Goal: Task Accomplishment & Management: Manage account settings

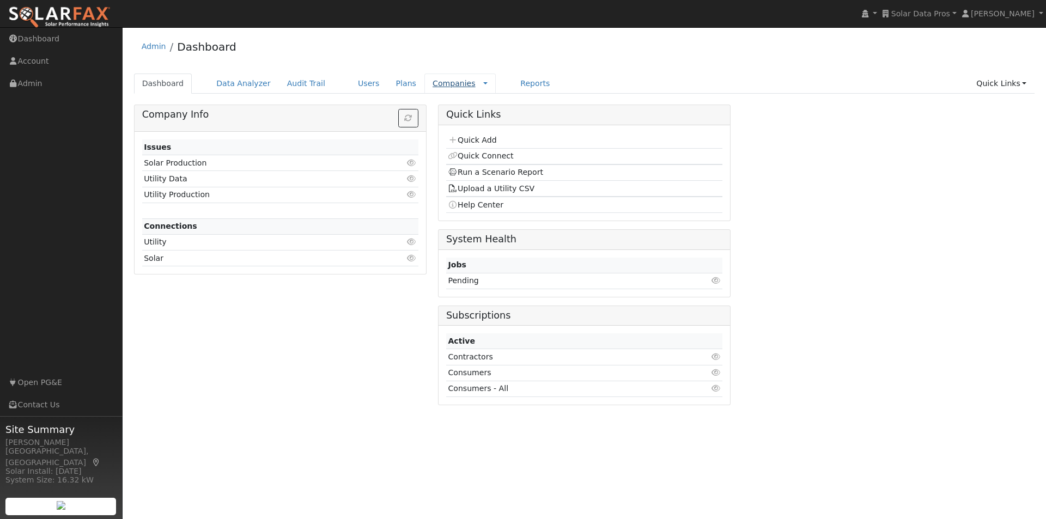
click at [433, 82] on link "Companies" at bounding box center [454, 83] width 43 height 9
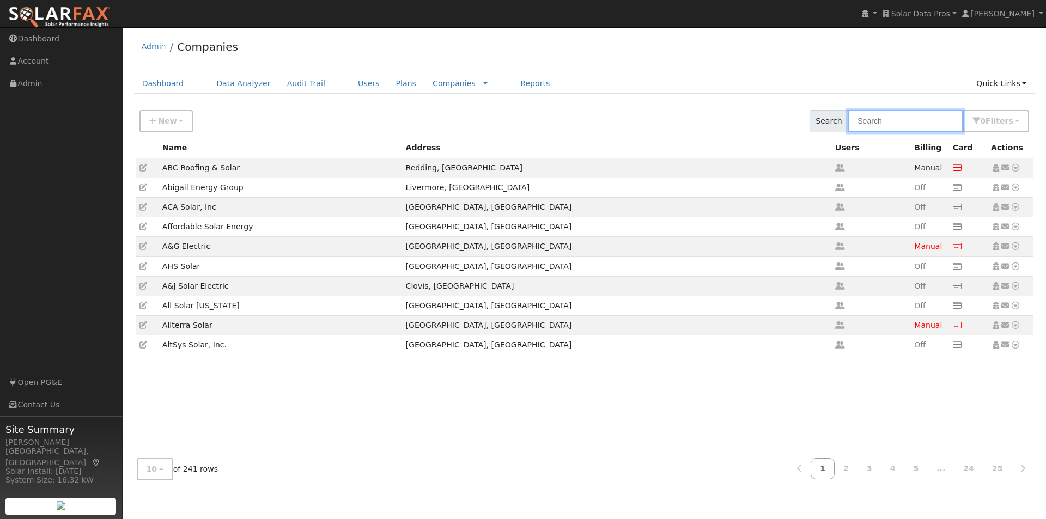
drag, startPoint x: 874, startPoint y: 120, endPoint x: 869, endPoint y: 113, distance: 8.8
click at [876, 118] on input "text" at bounding box center [905, 121] width 115 height 22
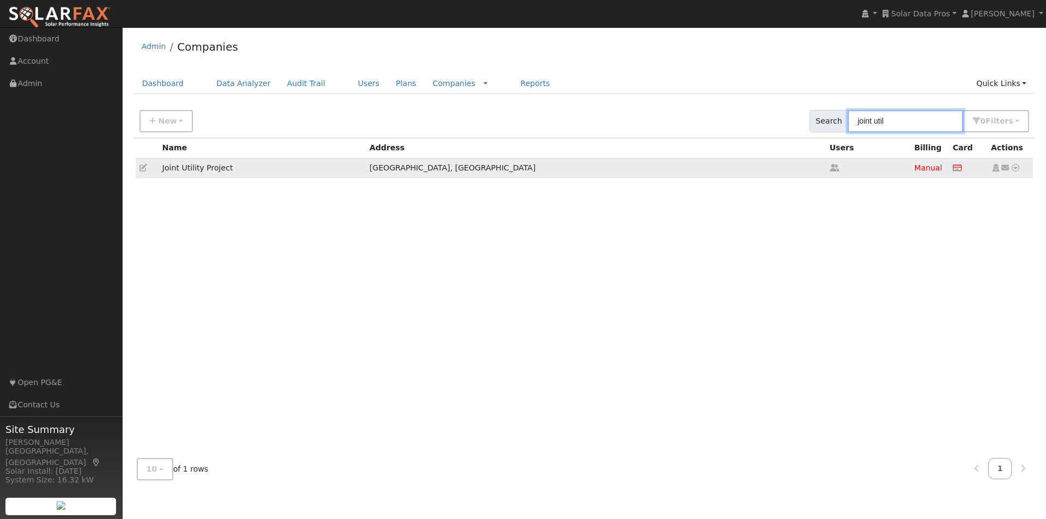
type input "joint util"
click at [139, 169] on icon at bounding box center [143, 168] width 8 height 8
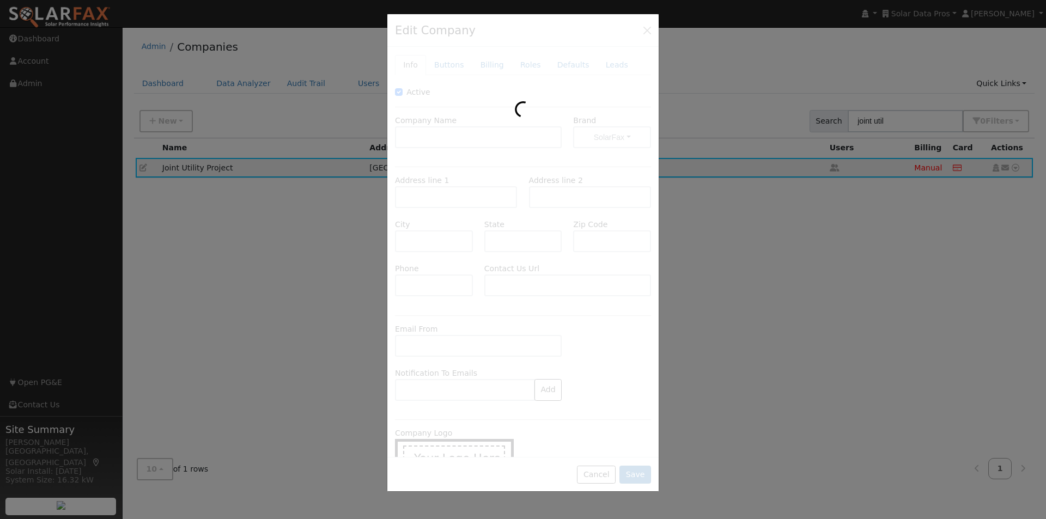
type input "Joint Utility Project"
type input "1117 Southeast 32nd Terrace"
type input "Cape Coral"
type input "FL"
type input "33904"
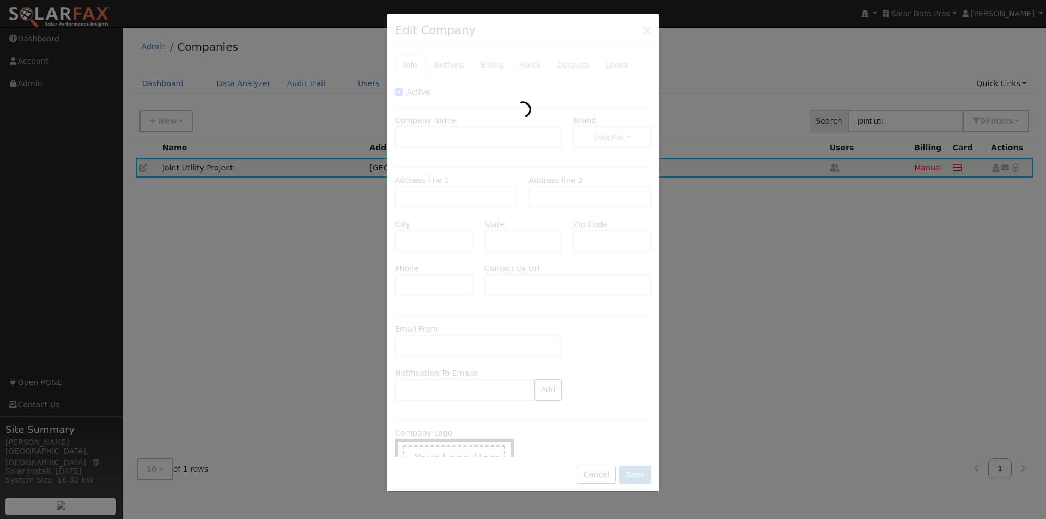
type input "(209) 224-6905"
type input "https://jointutilityproject.org/pages/contact"
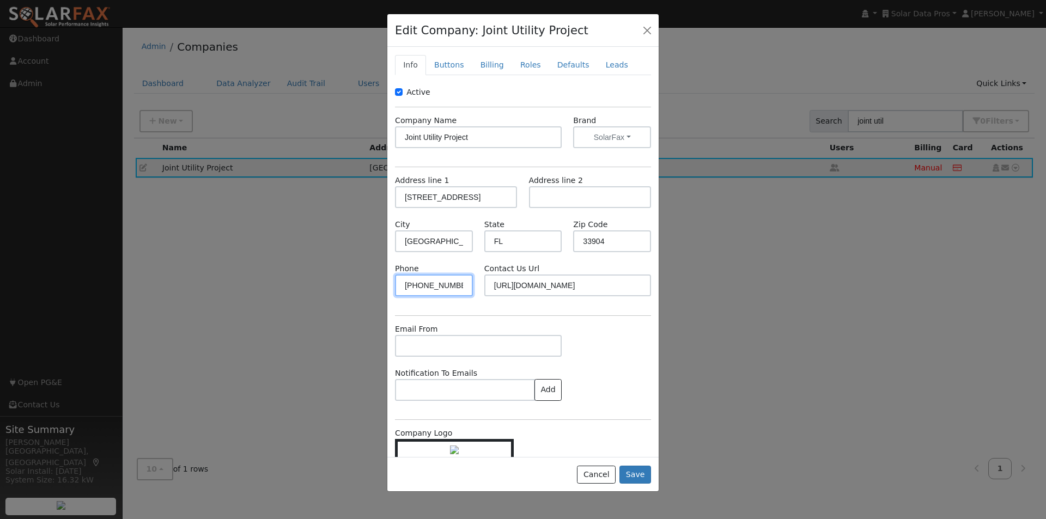
drag, startPoint x: 460, startPoint y: 285, endPoint x: 357, endPoint y: 284, distance: 103.5
click at [0, 0] on div "Edit Company: Joint Utility Project Info Buttons Billing Roles Defaults Leads A…" at bounding box center [0, 0] width 0 height 0
drag, startPoint x: 608, startPoint y: 473, endPoint x: 588, endPoint y: 436, distance: 41.9
click at [604, 470] on button "Cancel" at bounding box center [596, 475] width 39 height 19
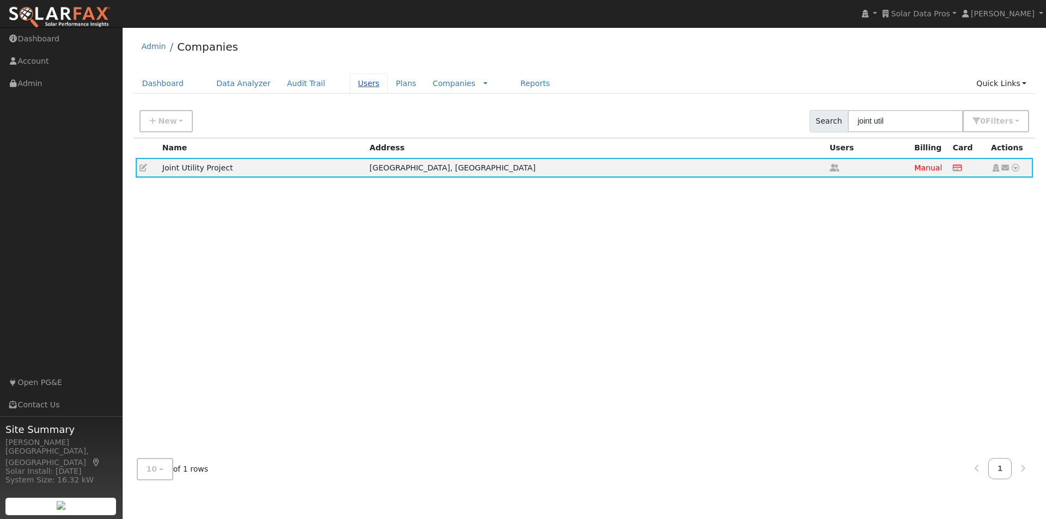
click at [350, 86] on link "Users" at bounding box center [369, 84] width 38 height 20
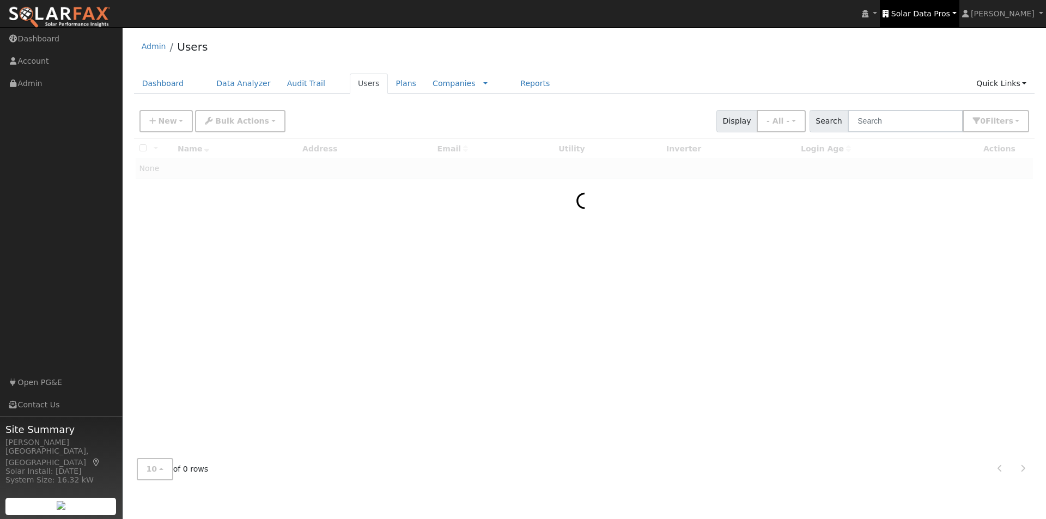
click at [943, 15] on span "Solar Data Pros" at bounding box center [920, 13] width 59 height 9
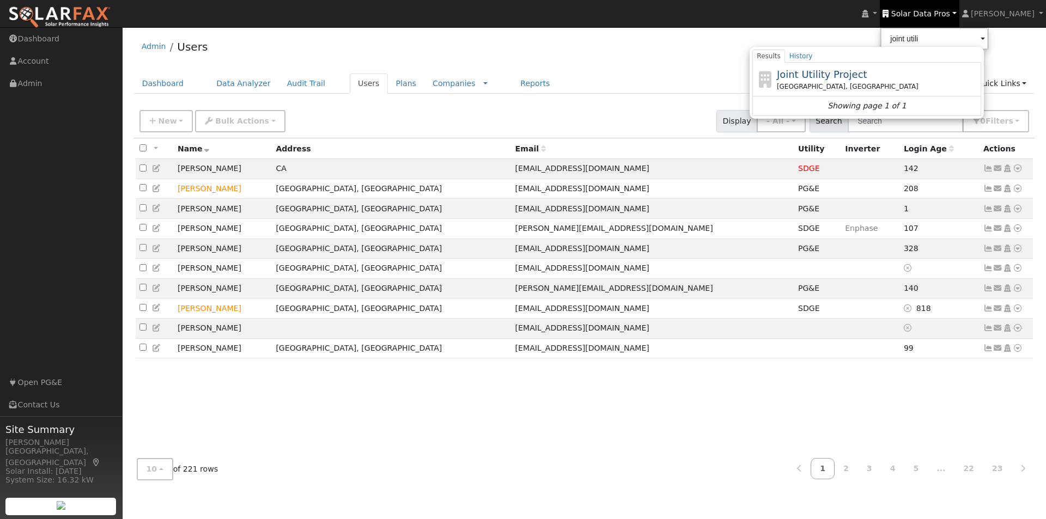
click at [817, 71] on span "Joint Utility Project" at bounding box center [822, 74] width 90 height 11
type input "Joint Utility Project"
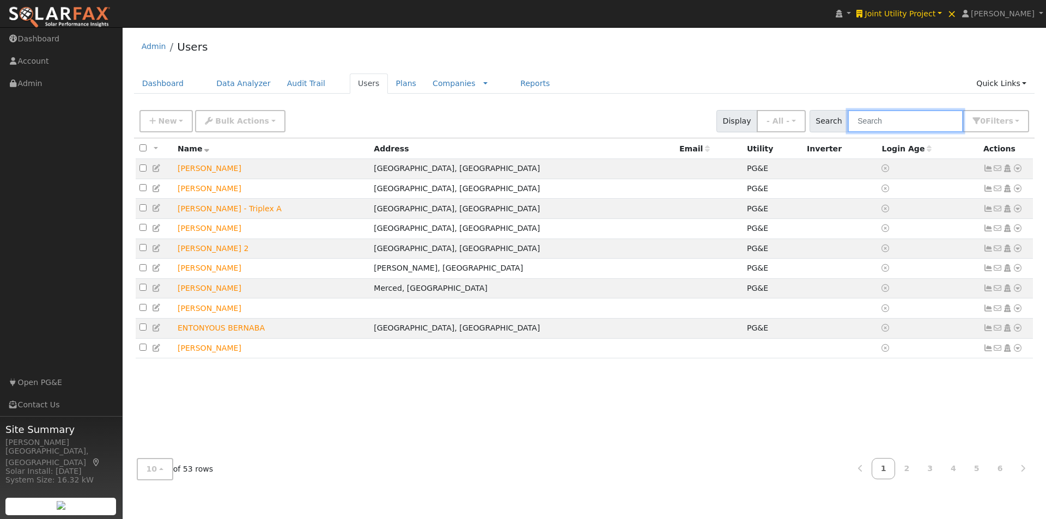
click at [887, 124] on input "text" at bounding box center [905, 121] width 115 height 22
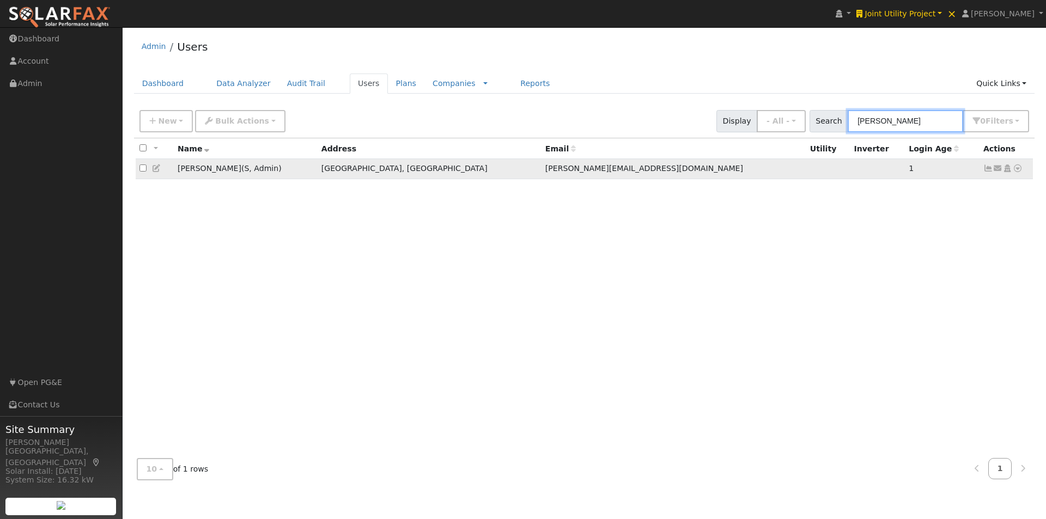
type input "jeremy"
click at [157, 168] on icon at bounding box center [157, 169] width 10 height 8
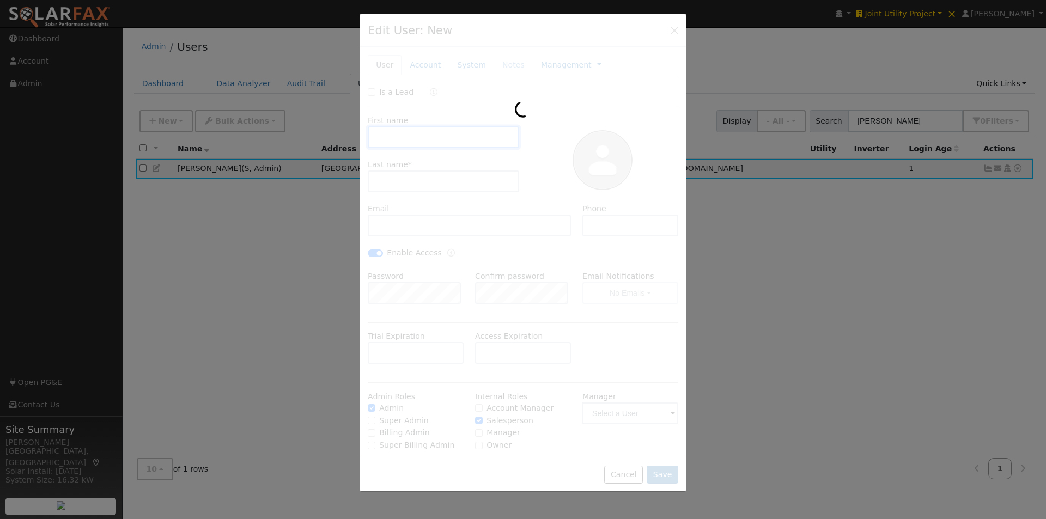
type input "Jeremy"
type input "LeBard"
type input "jeremy@jointutilityproject.com"
type input "209-224-6905"
checkbox input "true"
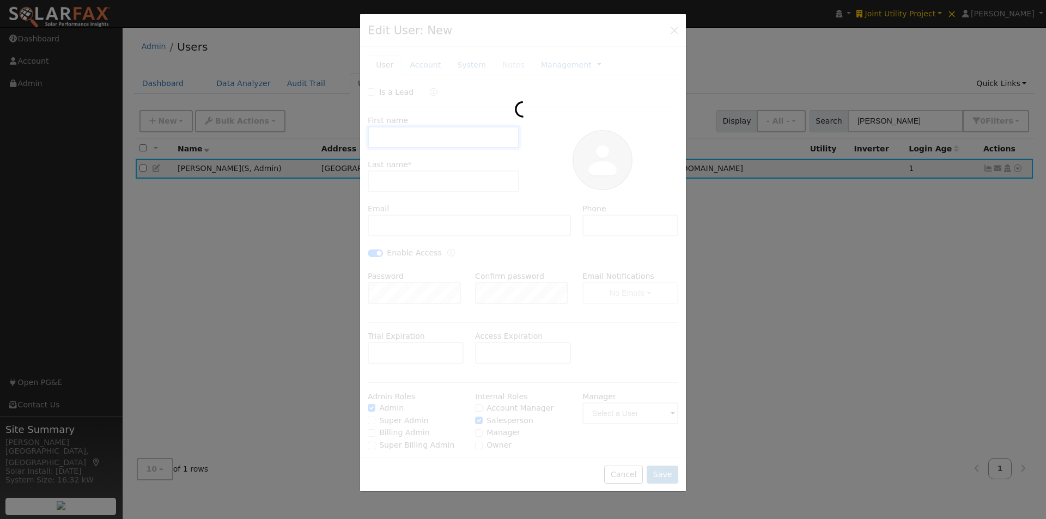
checkbox input "true"
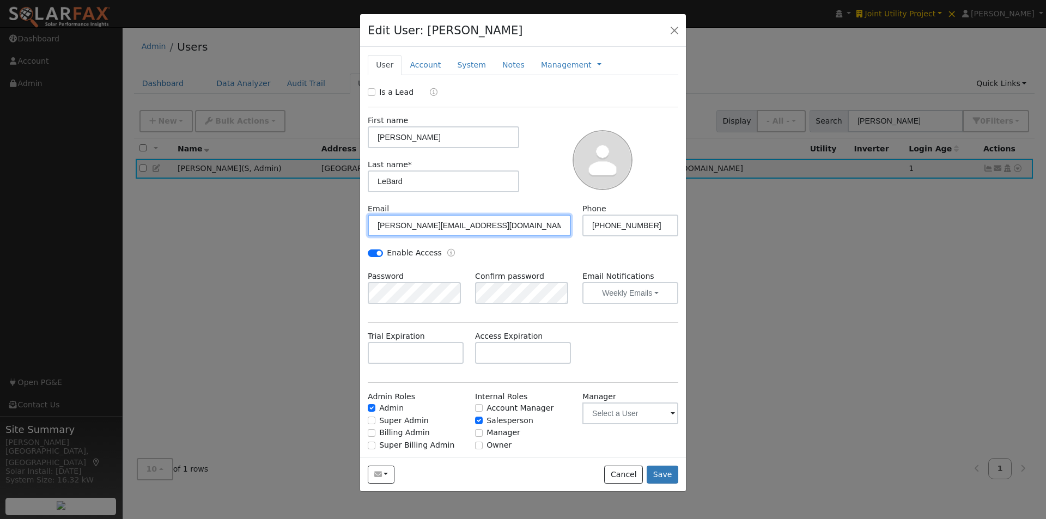
drag, startPoint x: 501, startPoint y: 223, endPoint x: 298, endPoint y: 215, distance: 202.8
click at [0, 0] on div "Edit User: Jeremy LeBard Default Account Default Account 1117 SE 32nd Ter, Cape…" at bounding box center [0, 0] width 0 height 0
click at [671, 26] on button "button" at bounding box center [674, 29] width 15 height 15
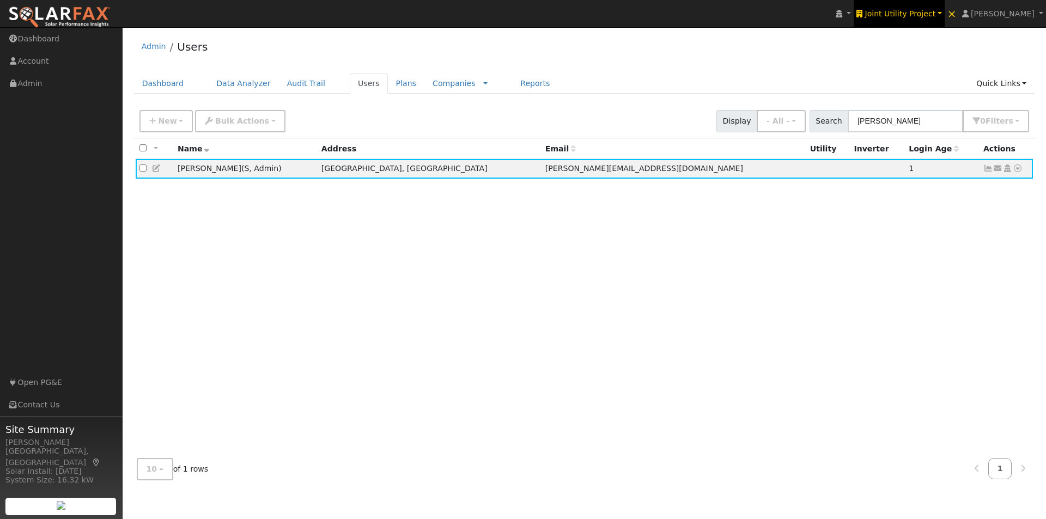
click at [922, 11] on span "Joint Utility Project" at bounding box center [900, 13] width 71 height 9
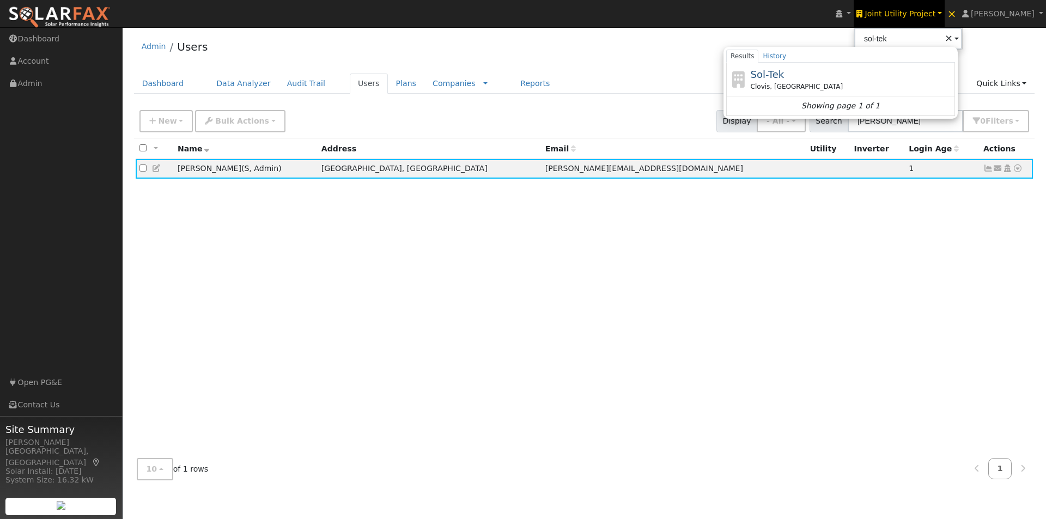
click at [784, 75] on span "Sol-Tek" at bounding box center [768, 74] width 34 height 11
type input "Sol-Tek"
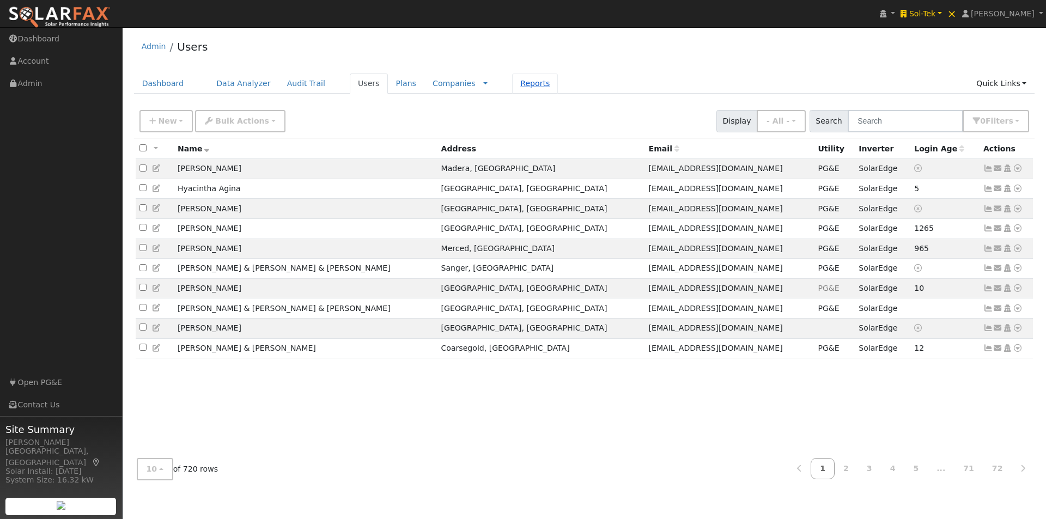
click at [512, 83] on link "Reports" at bounding box center [535, 84] width 46 height 20
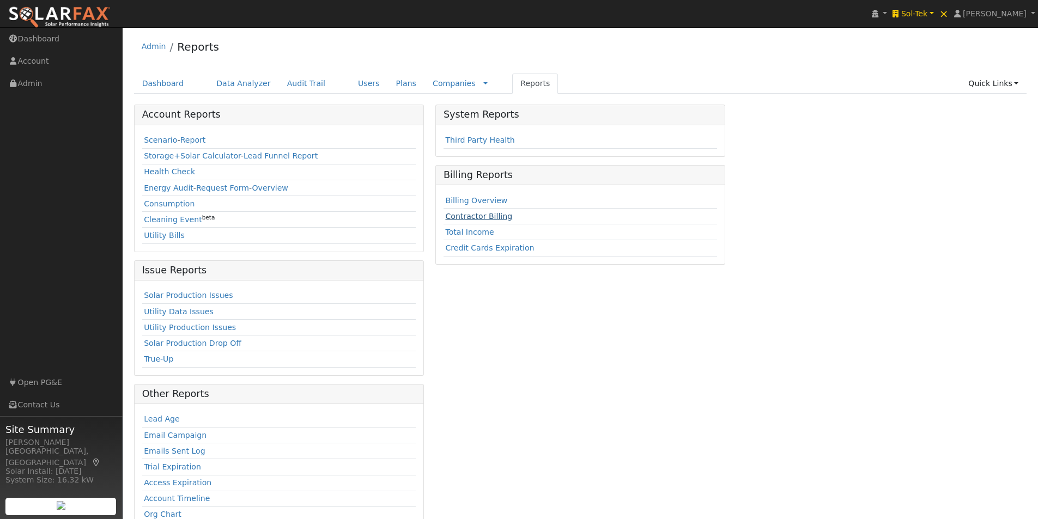
click at [449, 216] on link "Contractor Billing" at bounding box center [478, 216] width 67 height 9
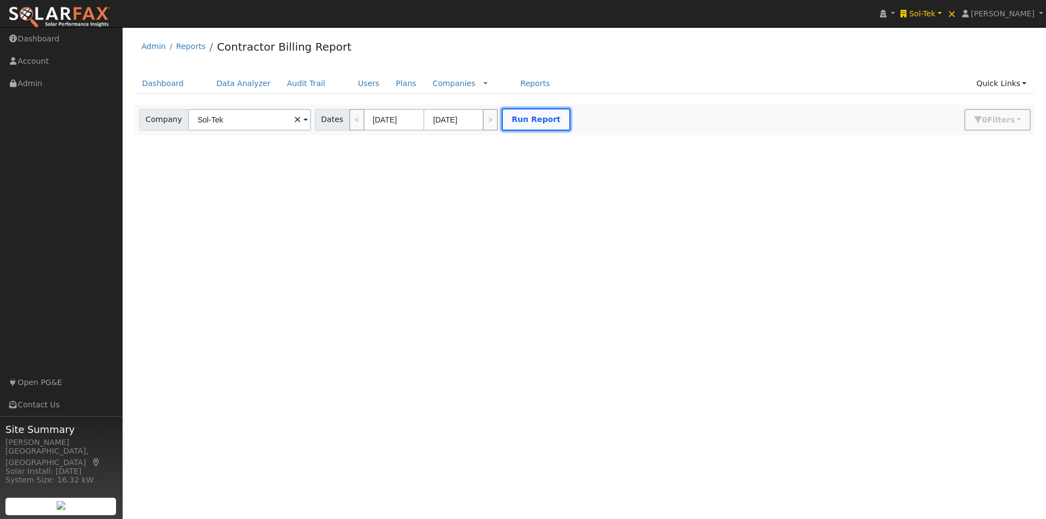
click at [508, 118] on button "Run Report" at bounding box center [536, 119] width 69 height 22
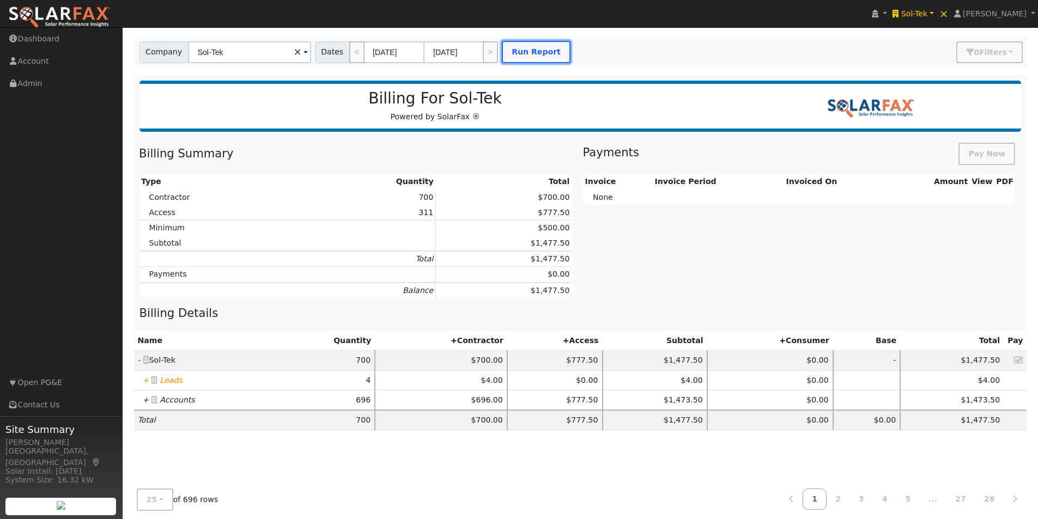
scroll to position [218, 0]
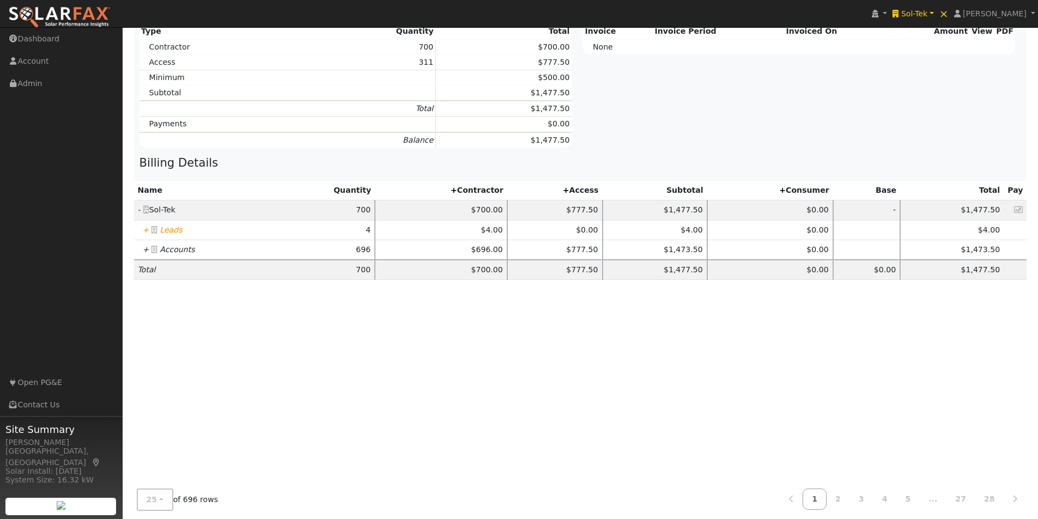
click at [144, 230] on icon "+" at bounding box center [146, 230] width 7 height 9
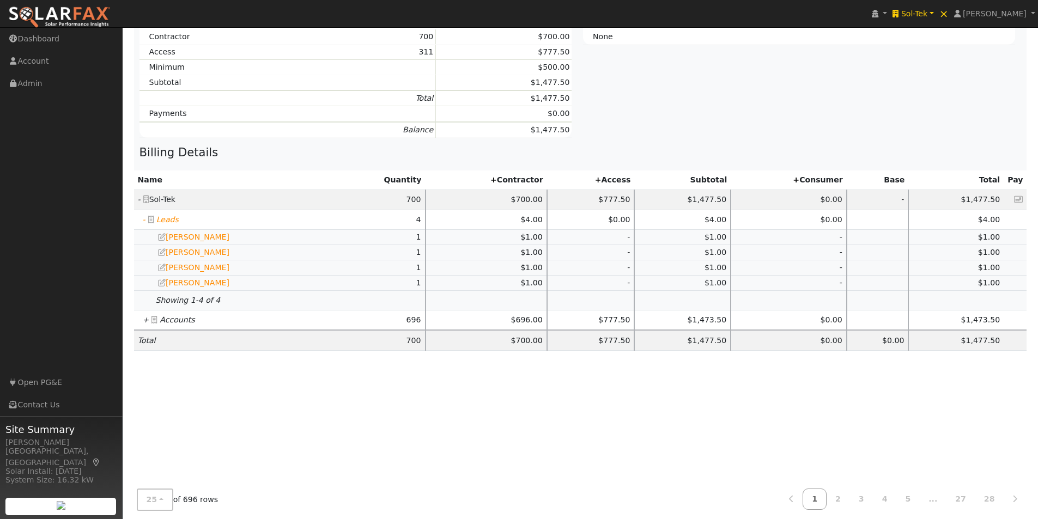
scroll to position [235, 0]
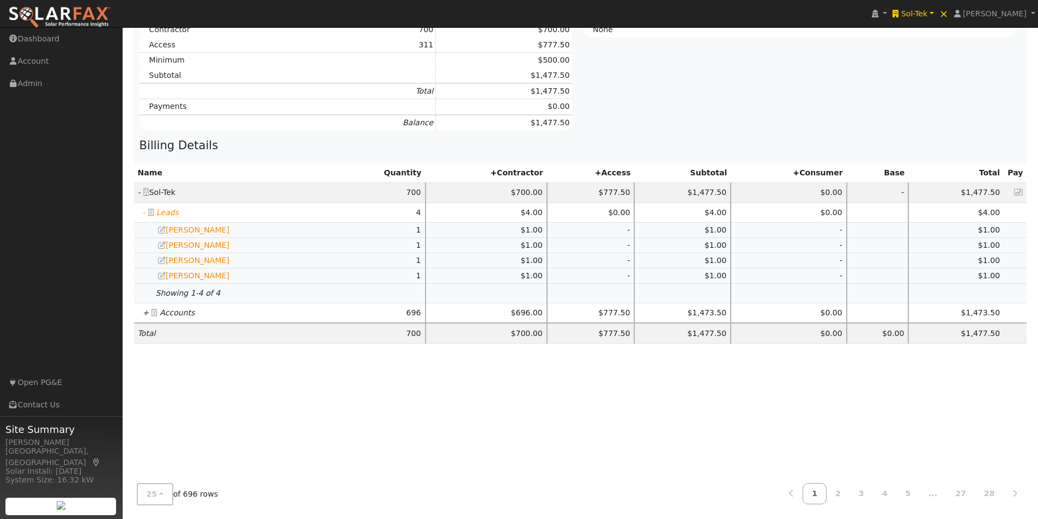
click at [146, 311] on icon "+" at bounding box center [146, 312] width 7 height 9
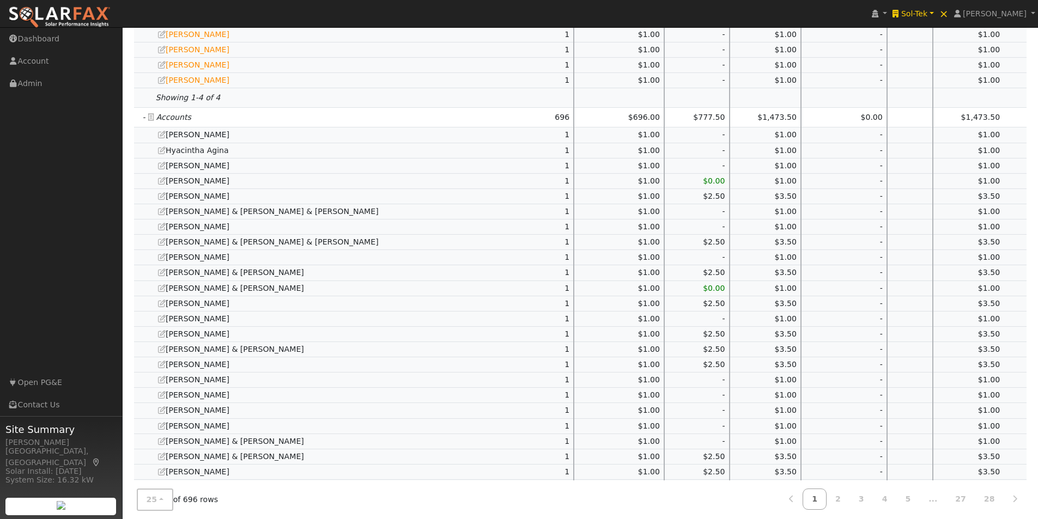
scroll to position [514, 0]
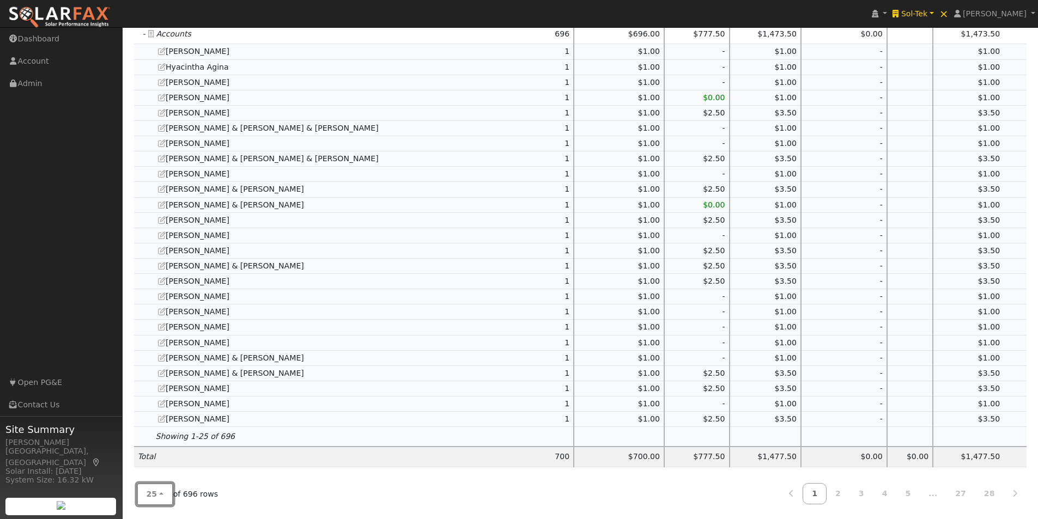
click at [151, 490] on span "25" at bounding box center [152, 494] width 11 height 9
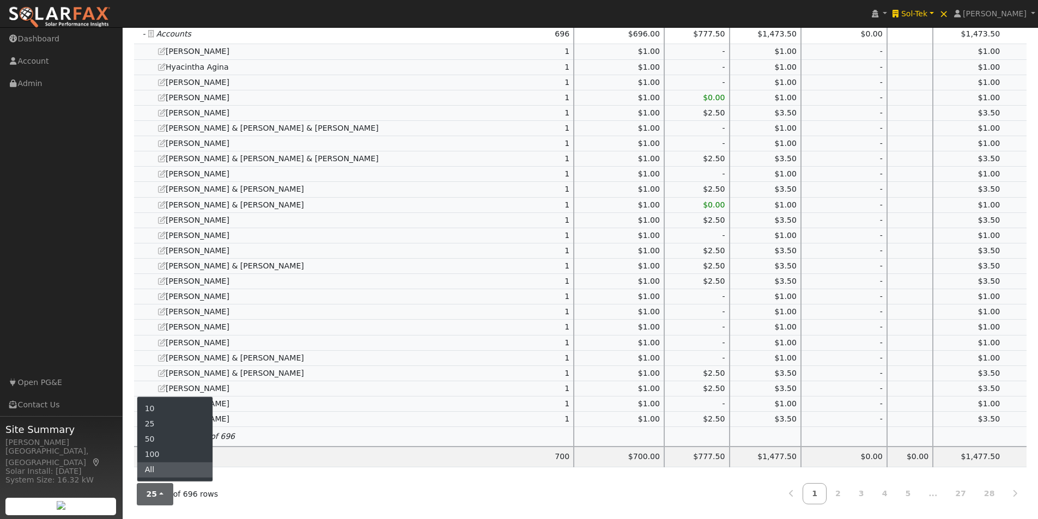
click at [148, 469] on link "All" at bounding box center [175, 469] width 76 height 15
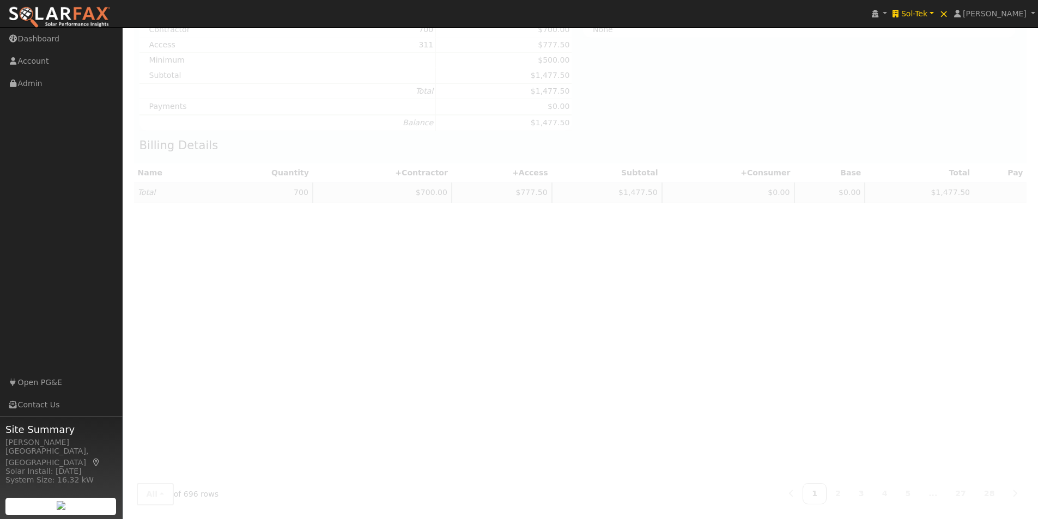
scroll to position [0, 0]
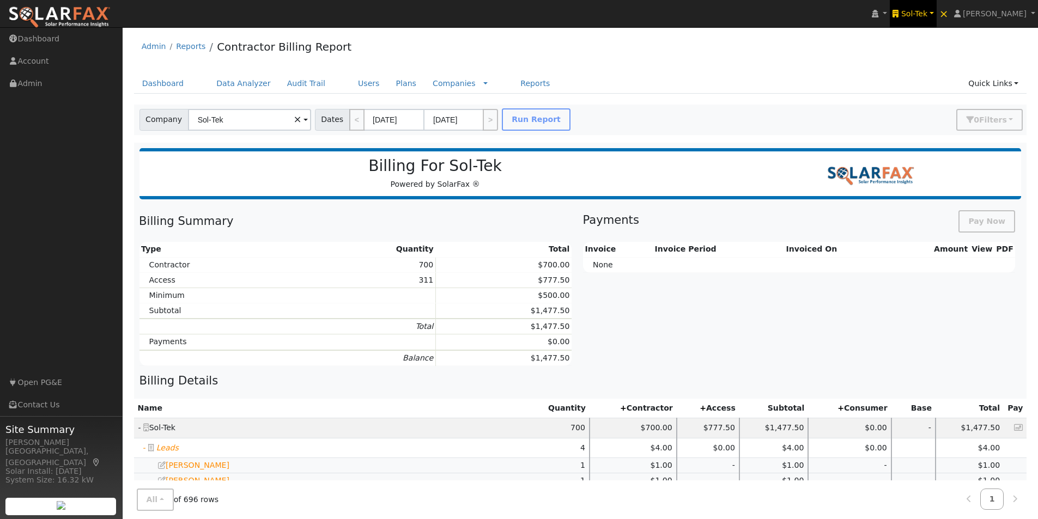
click at [927, 9] on span "Sol-Tek" at bounding box center [914, 13] width 26 height 9
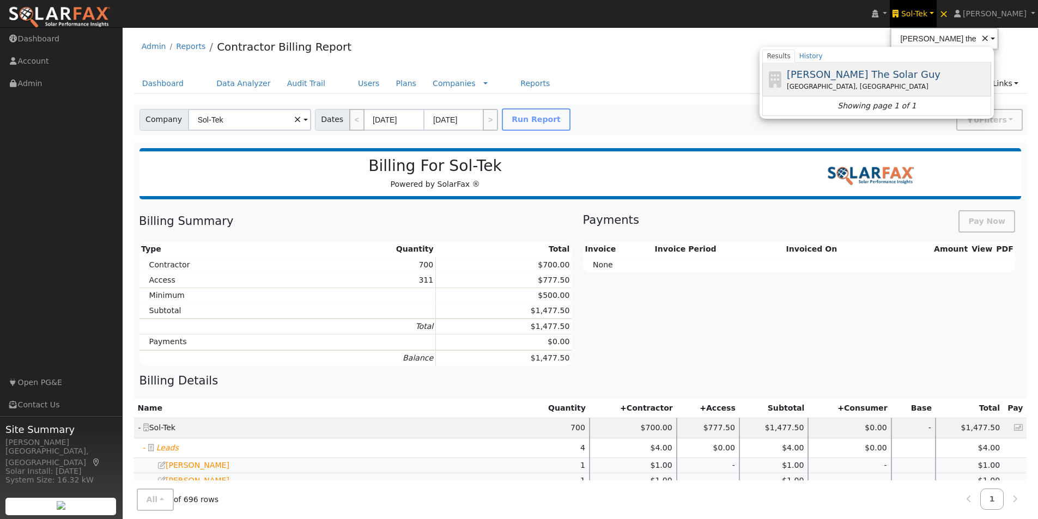
click at [824, 74] on span "[PERSON_NAME] The Solar Guy" at bounding box center [864, 74] width 154 height 11
type input "[PERSON_NAME] The Solar Guy"
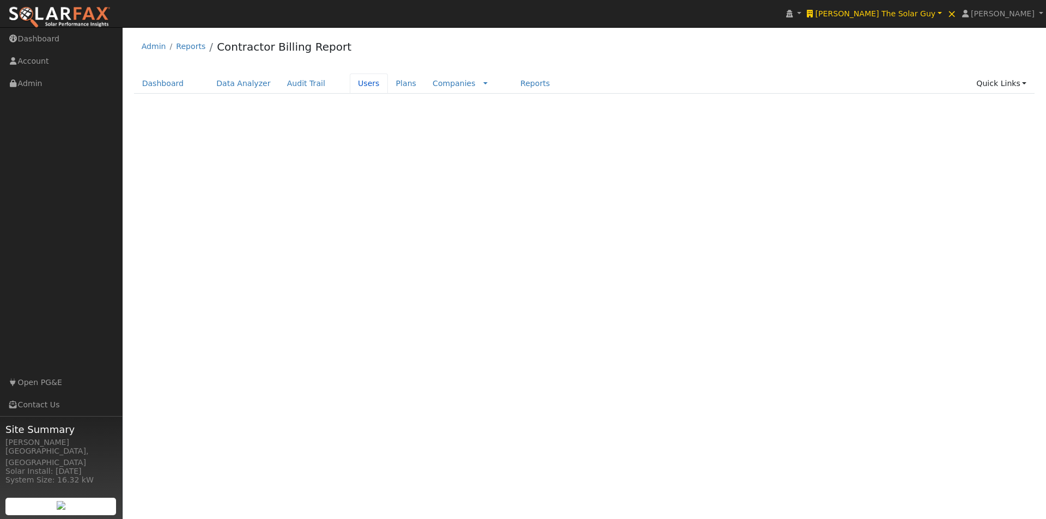
click at [350, 84] on link "Users" at bounding box center [369, 84] width 38 height 20
